Goal: Task Accomplishment & Management: Use online tool/utility

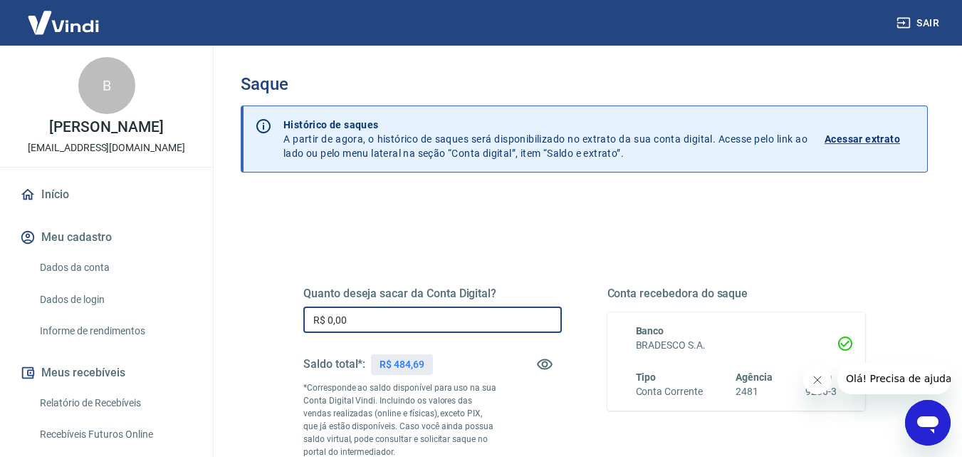
click at [431, 320] on input "R$ 0,00" at bounding box center [432, 319] width 259 height 26
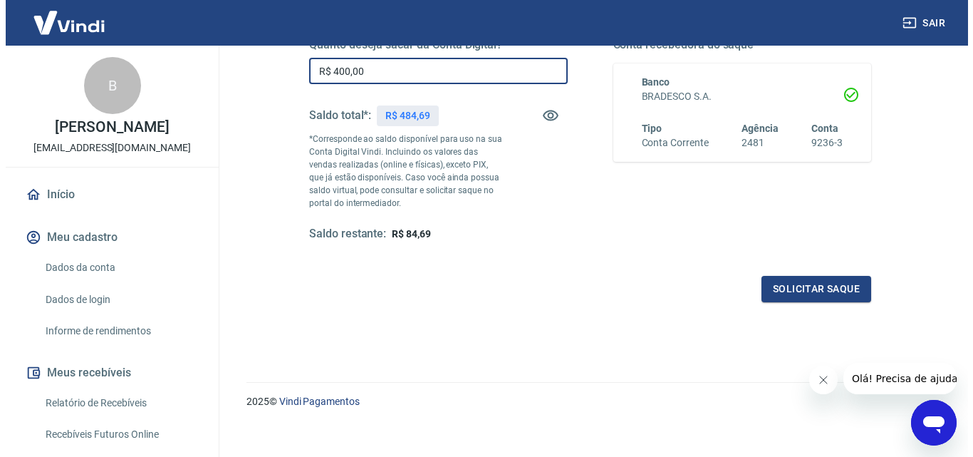
scroll to position [250, 0]
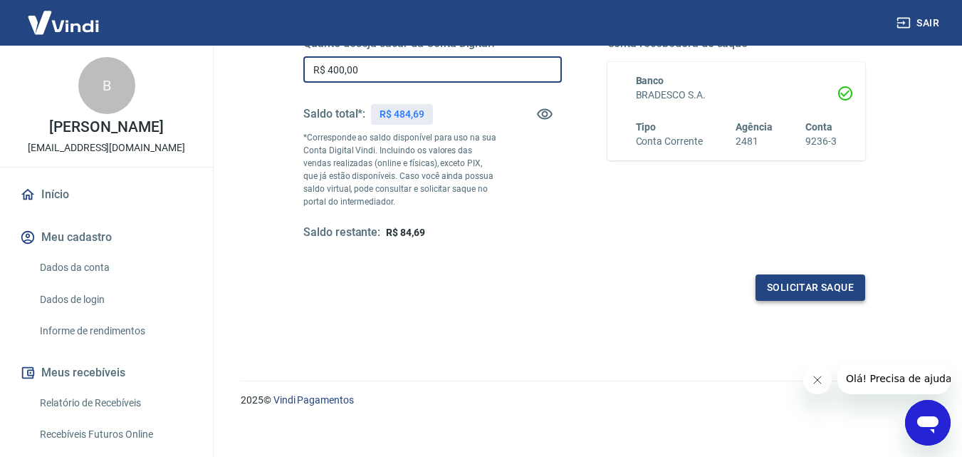
type input "R$ 400,00"
click at [826, 282] on button "Solicitar saque" at bounding box center [811, 287] width 110 height 26
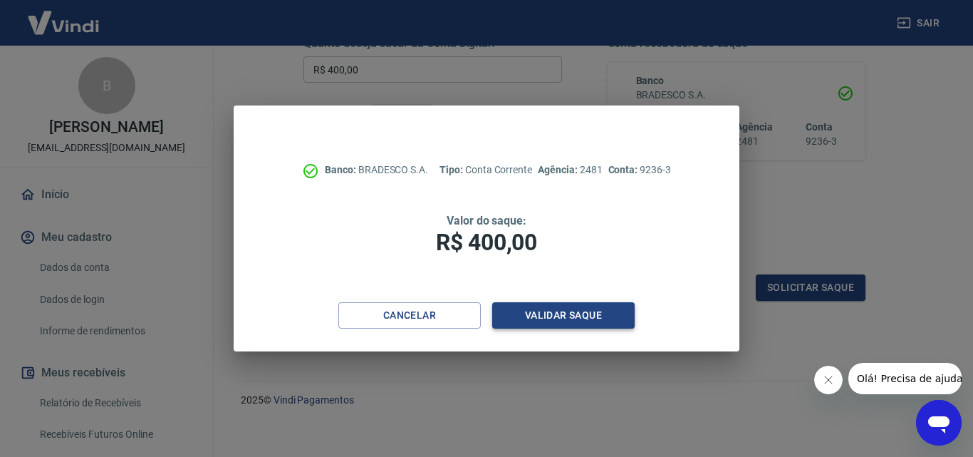
click at [511, 318] on button "Validar saque" at bounding box center [563, 315] width 142 height 26
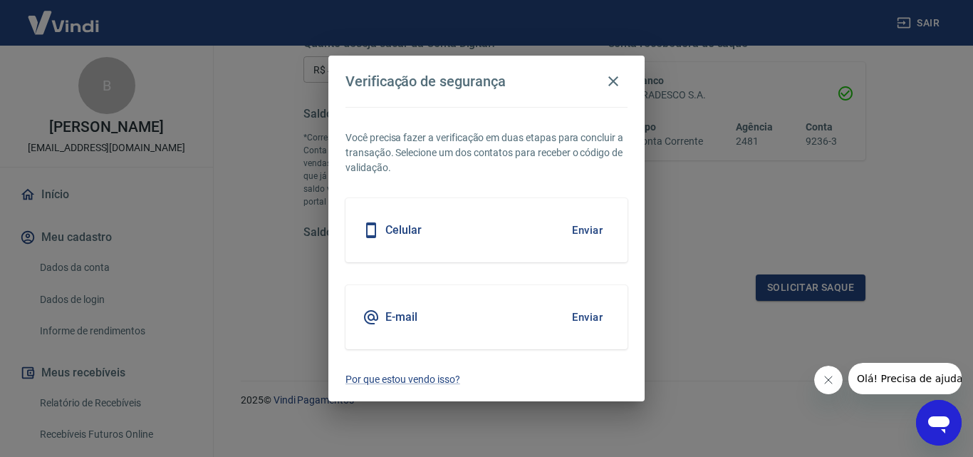
click at [584, 224] on button "Enviar" at bounding box center [587, 230] width 46 height 30
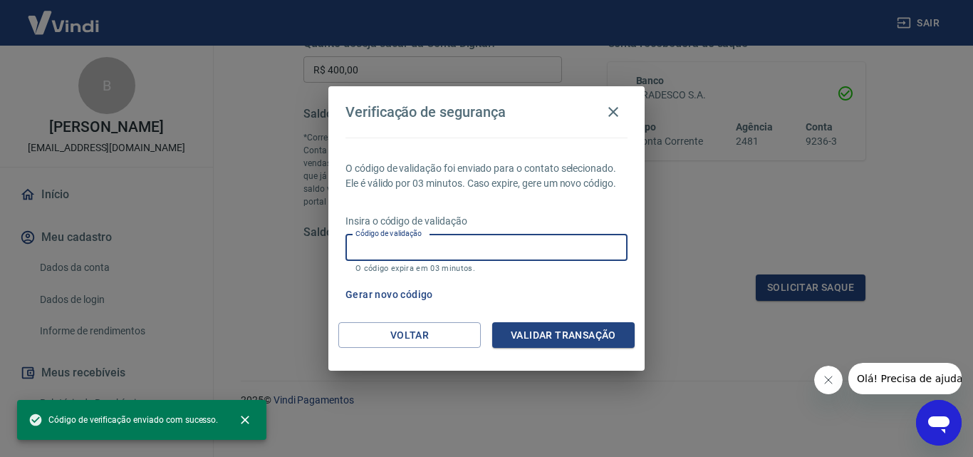
click at [472, 251] on input "Código de validação" at bounding box center [486, 247] width 282 height 26
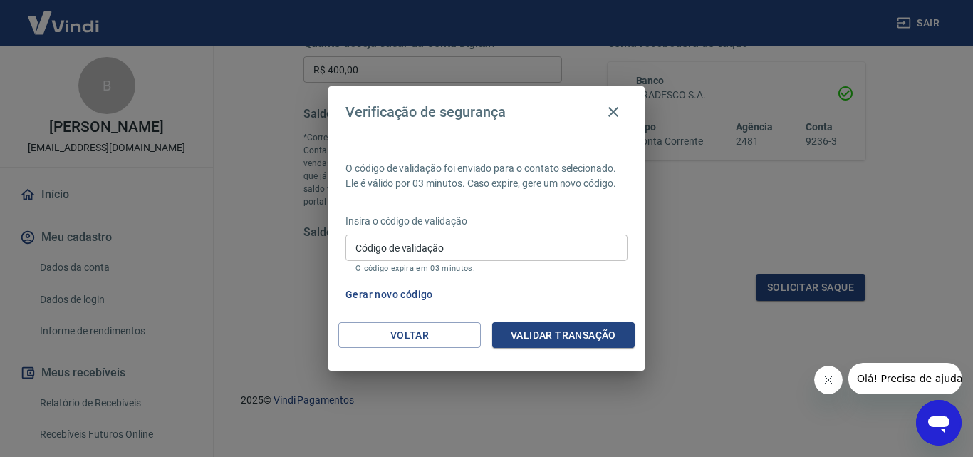
click at [543, 301] on div "Gerar novo código" at bounding box center [484, 294] width 288 height 26
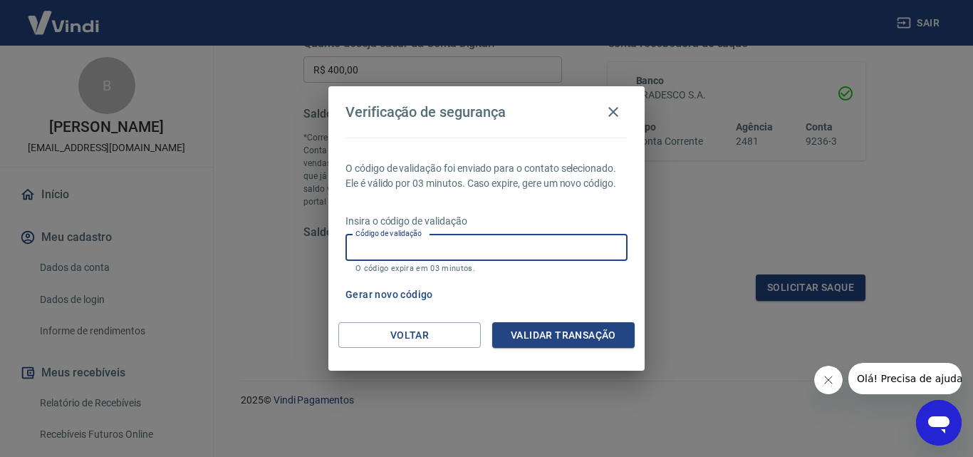
click at [467, 240] on input "Código de validação" at bounding box center [486, 247] width 282 height 26
type input "682953"
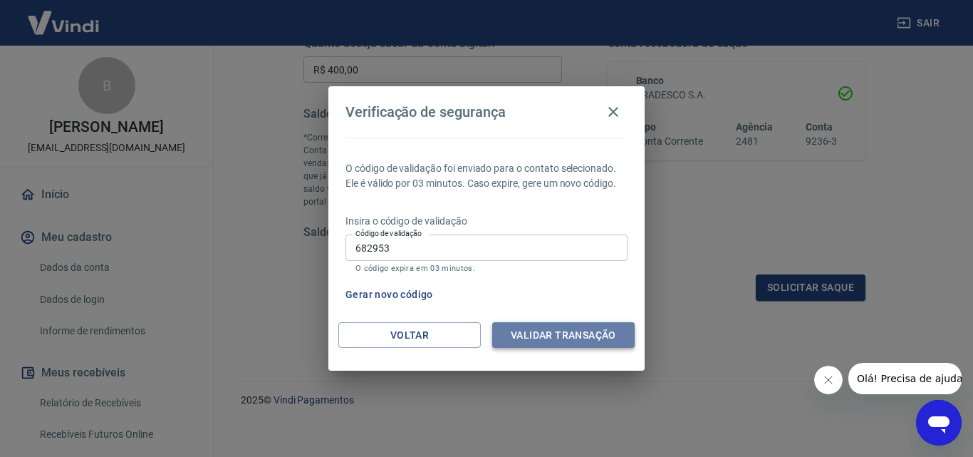
click at [519, 332] on button "Validar transação" at bounding box center [563, 335] width 142 height 26
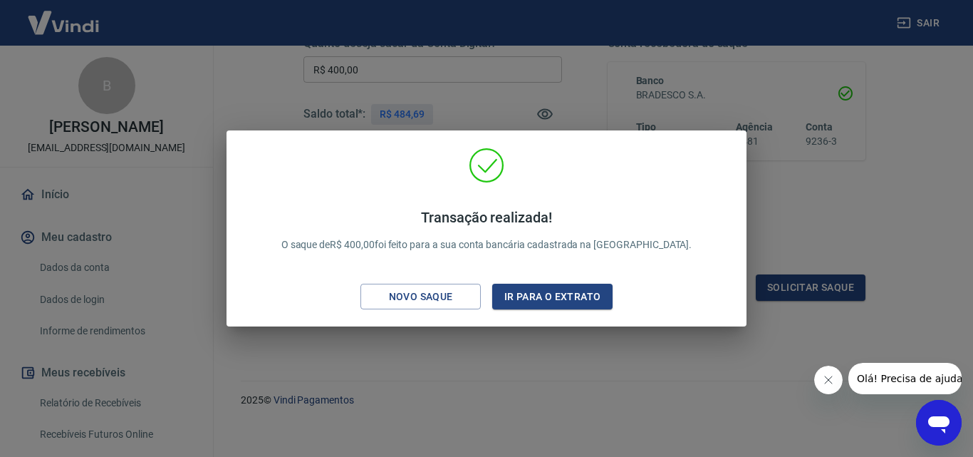
click at [834, 381] on button "Fechar mensagem da empresa" at bounding box center [827, 379] width 28 height 28
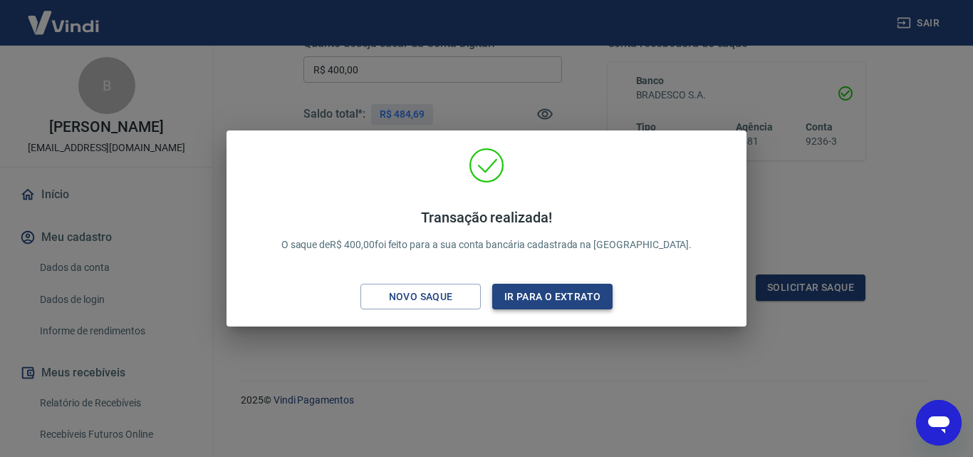
click at [545, 302] on button "Ir para o extrato" at bounding box center [552, 296] width 120 height 26
